Goal: Transaction & Acquisition: Purchase product/service

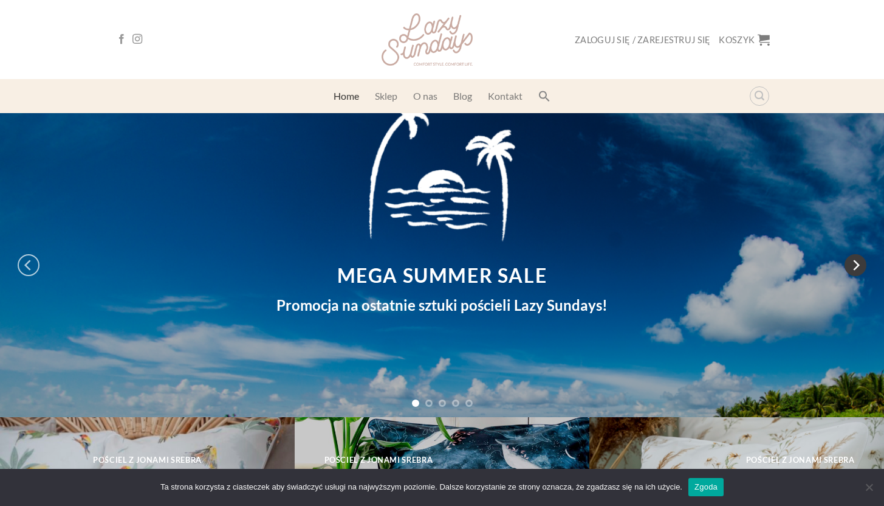
click at [855, 272] on icon "Next" at bounding box center [856, 265] width 22 height 22
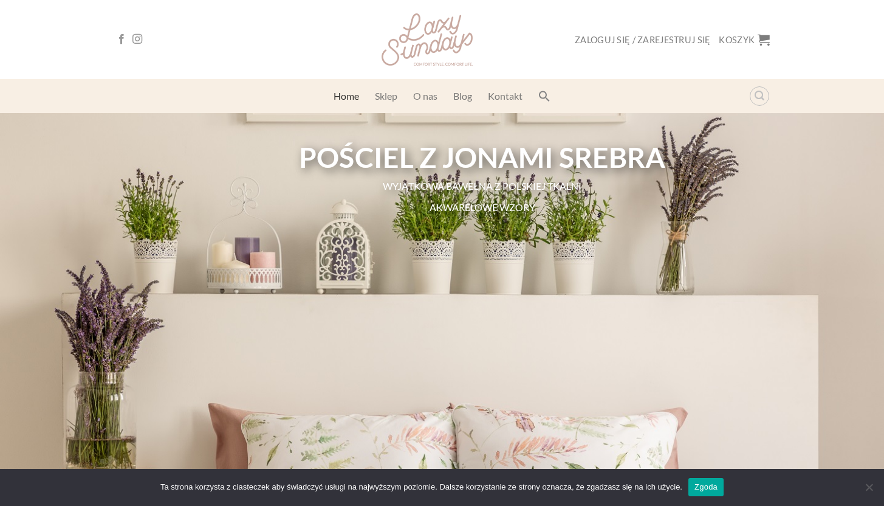
click at [456, 44] on img at bounding box center [427, 39] width 91 height 52
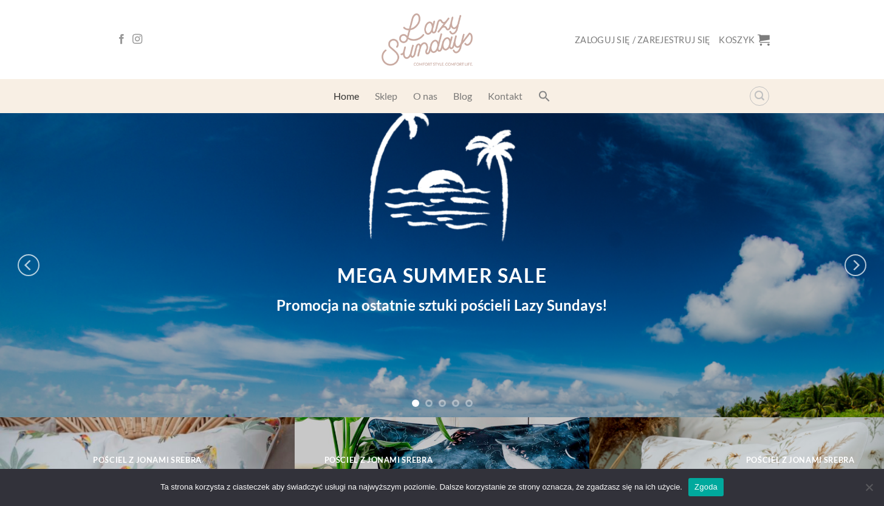
click at [416, 312] on h4 "Promocja na ostatnie sztuki pościeli Lazy Sundays!" at bounding box center [442, 305] width 405 height 23
click at [724, 482] on link "Zgoda" at bounding box center [706, 487] width 35 height 18
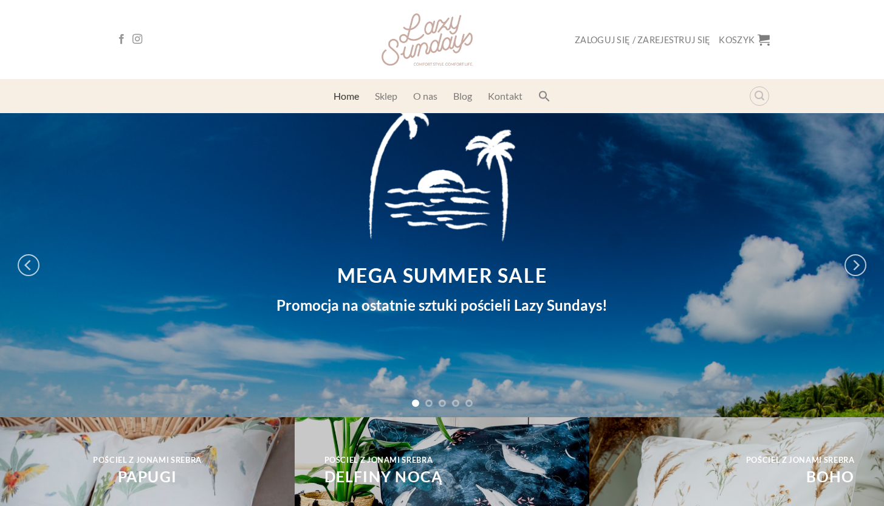
click at [486, 314] on h4 "Promocja na ostatnie sztuki pościeli Lazy Sundays!" at bounding box center [442, 305] width 405 height 23
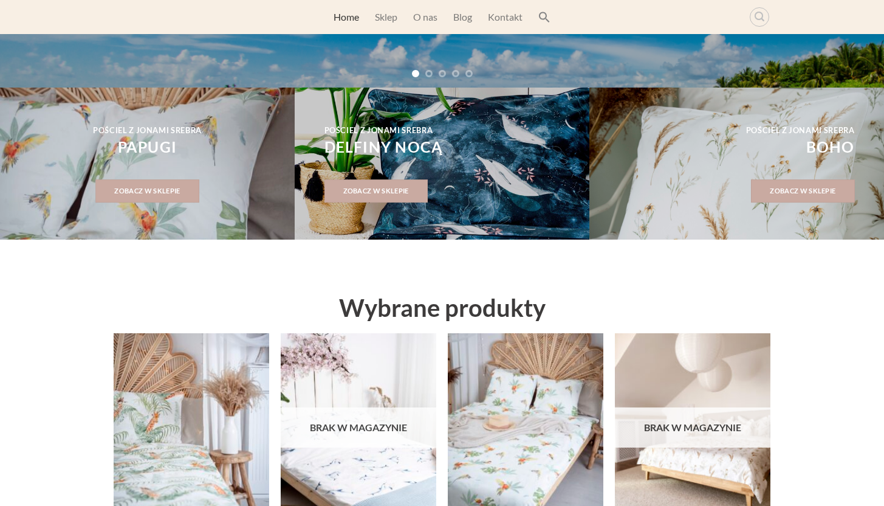
scroll to position [335, 0]
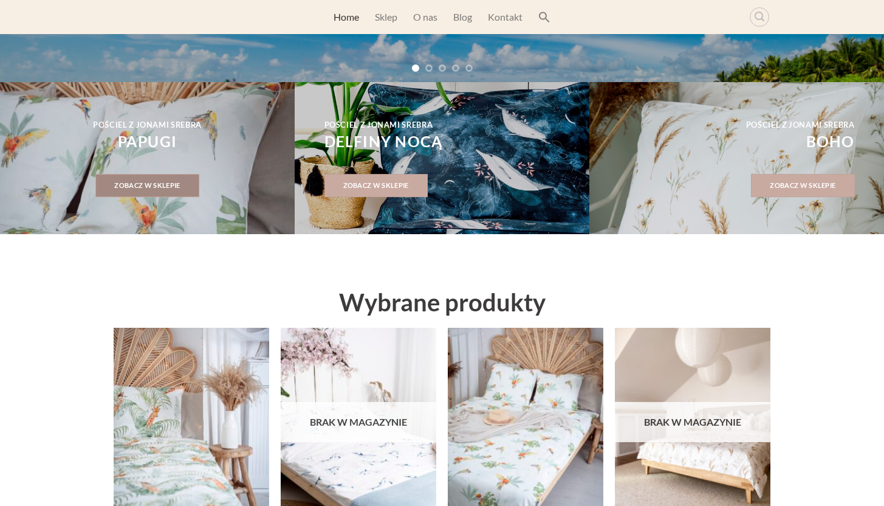
click at [164, 187] on span "Zobacz w sklepie" at bounding box center [147, 185] width 66 height 11
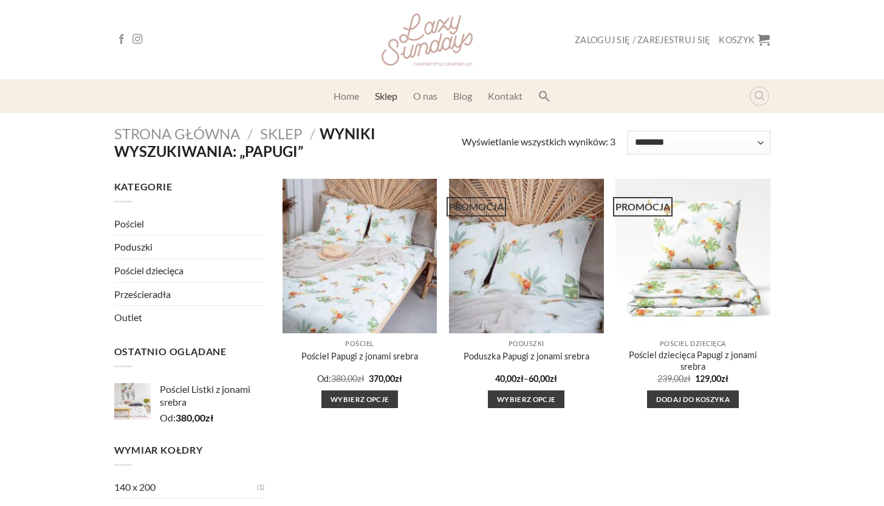
click at [132, 223] on link "Pościel" at bounding box center [189, 223] width 151 height 23
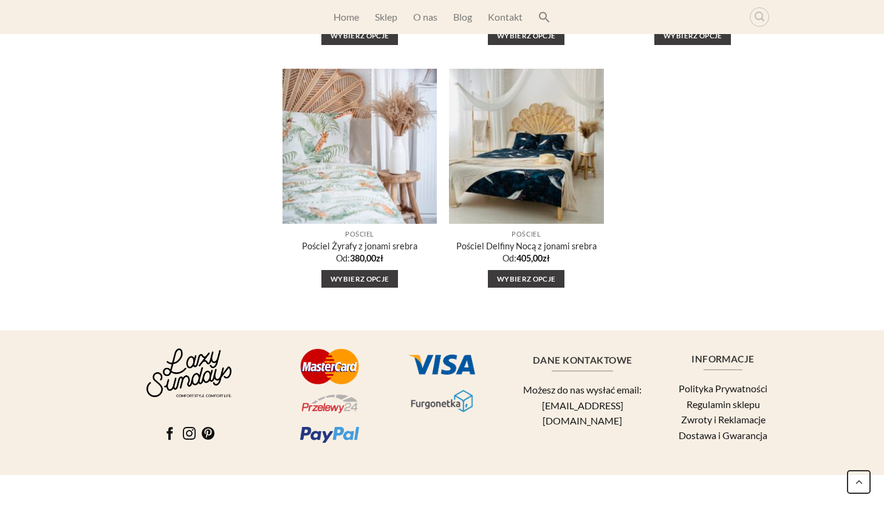
scroll to position [600, 0]
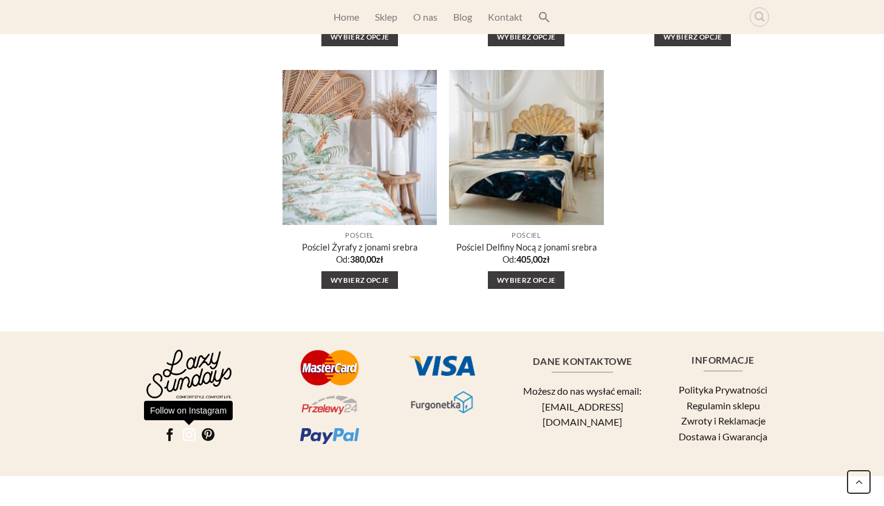
click at [188, 435] on icon "Follow on Instagram" at bounding box center [189, 434] width 13 height 15
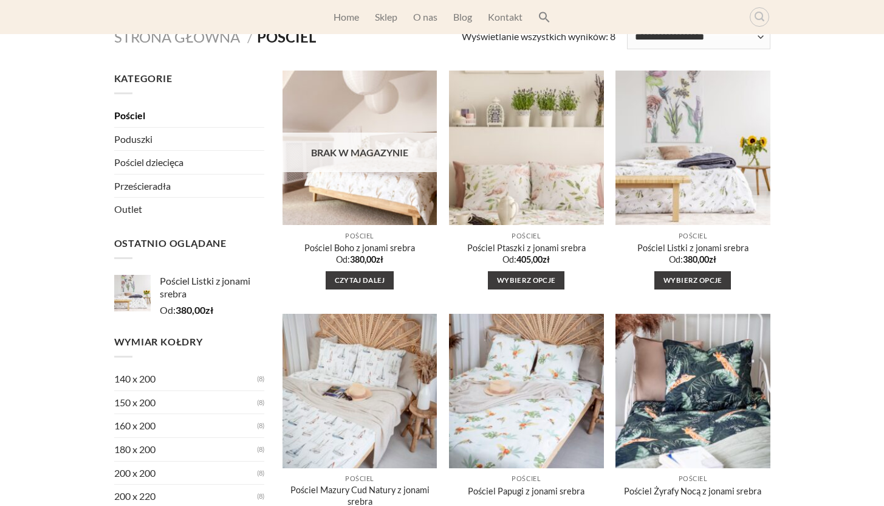
scroll to position [0, 0]
